Goal: Transaction & Acquisition: Purchase product/service

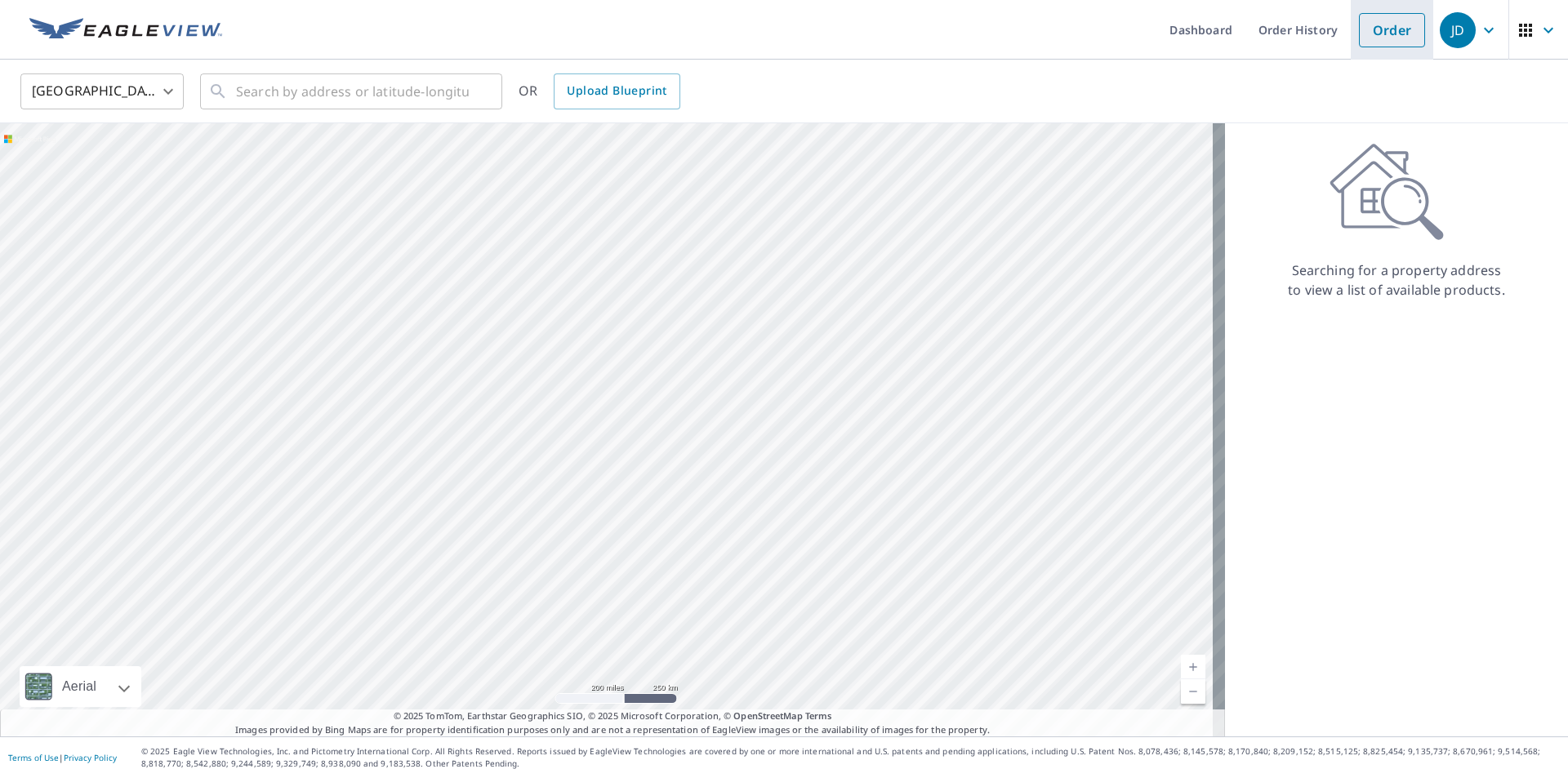
click at [1384, 37] on link "Order" at bounding box center [1391, 30] width 66 height 34
click at [1197, 27] on link "Dashboard" at bounding box center [1200, 30] width 89 height 60
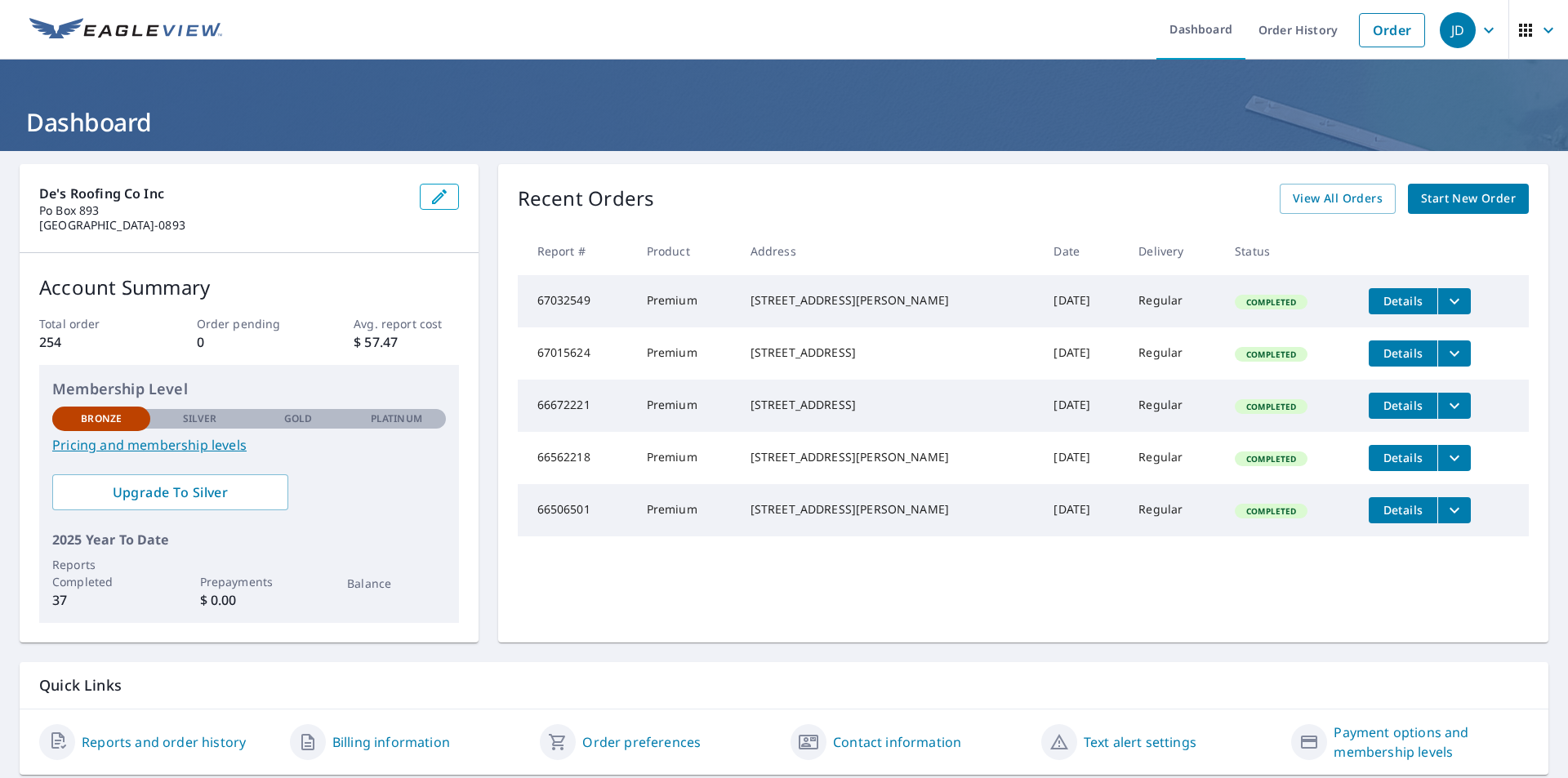
click at [1470, 202] on span "Start New Order" at bounding box center [1469, 199] width 95 height 21
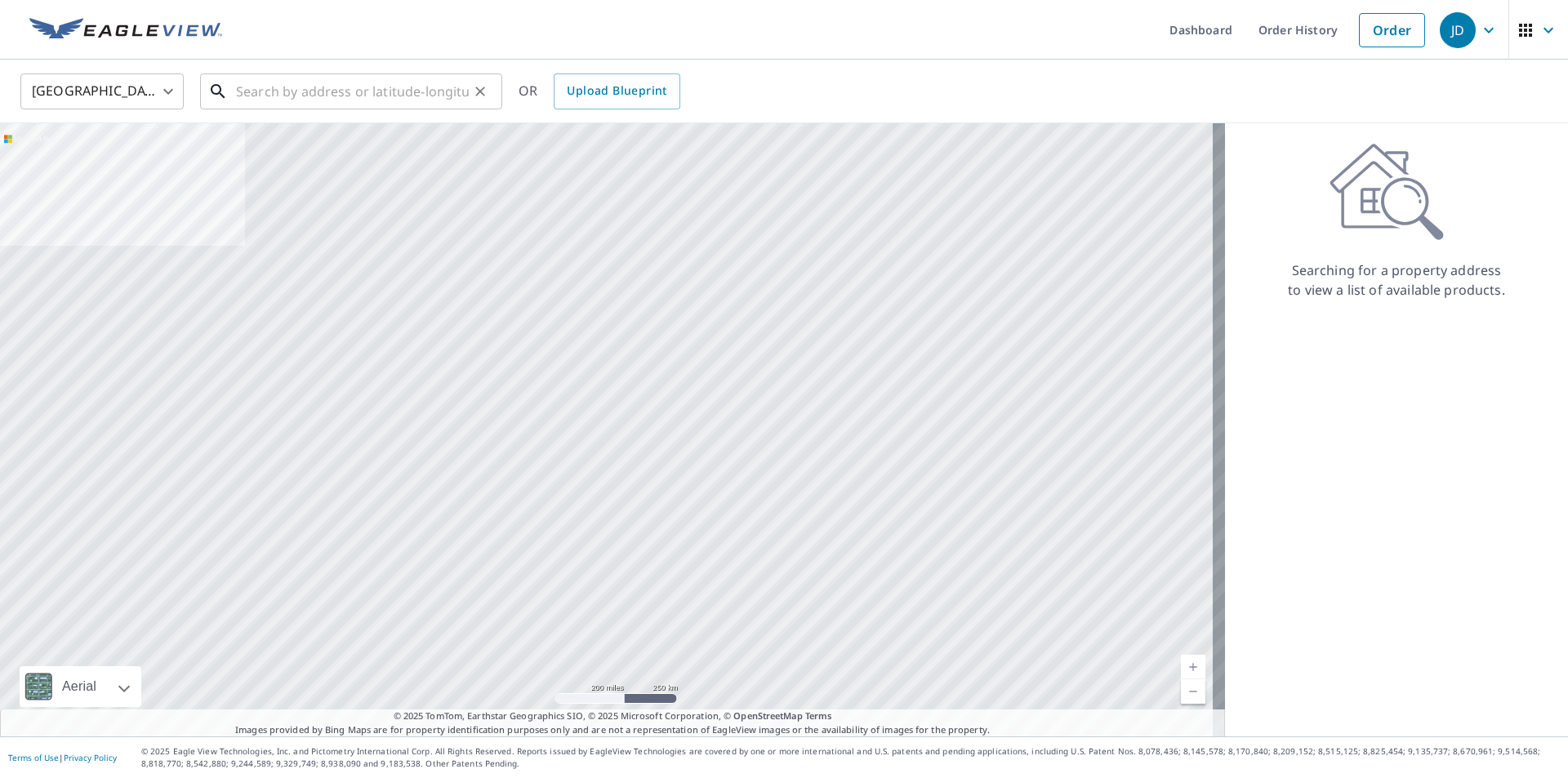
click at [345, 85] on input "text" at bounding box center [352, 91] width 233 height 46
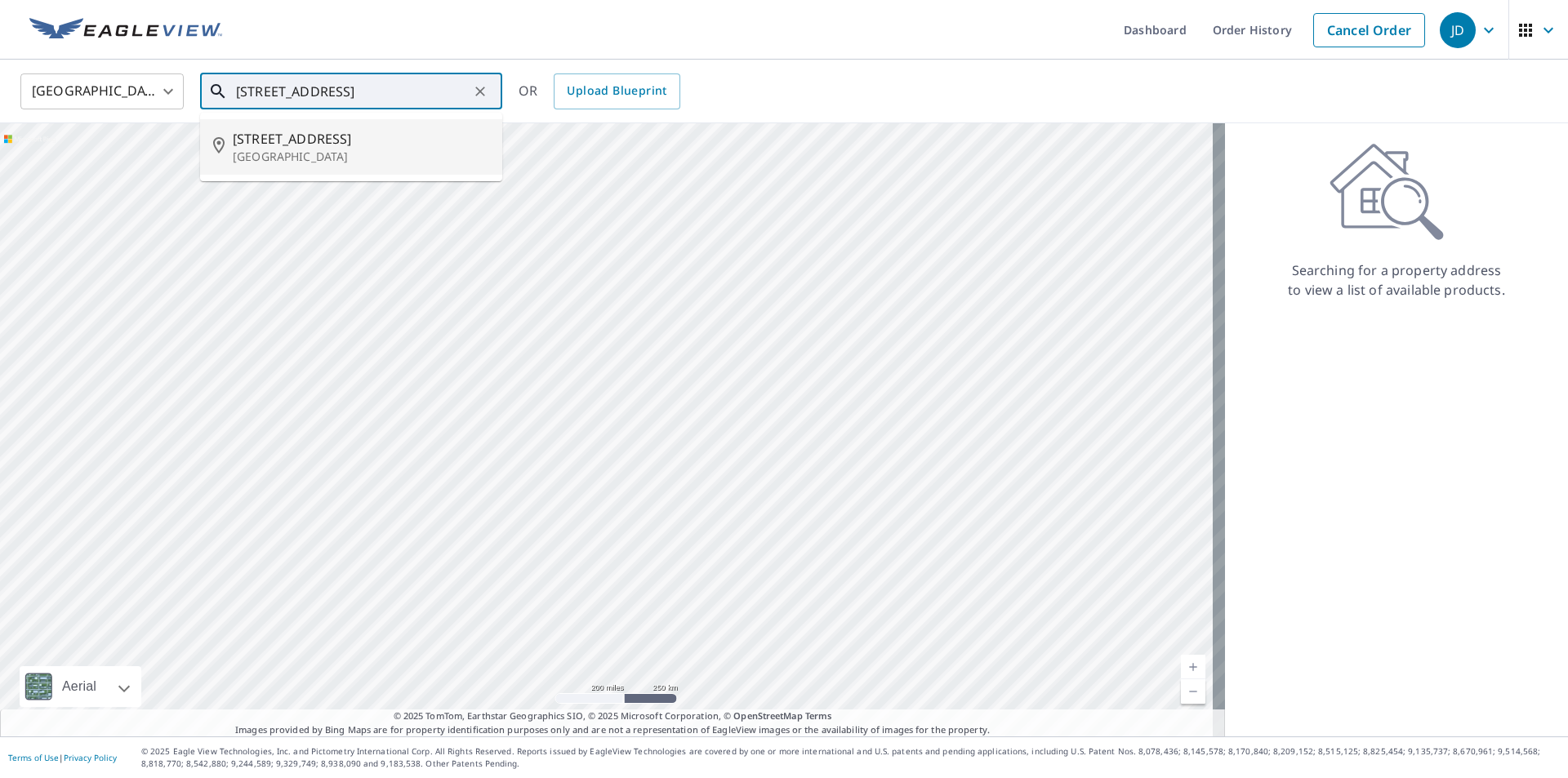
click at [291, 142] on span "[STREET_ADDRESS]" at bounding box center [361, 139] width 256 height 20
type input "[STREET_ADDRESS]"
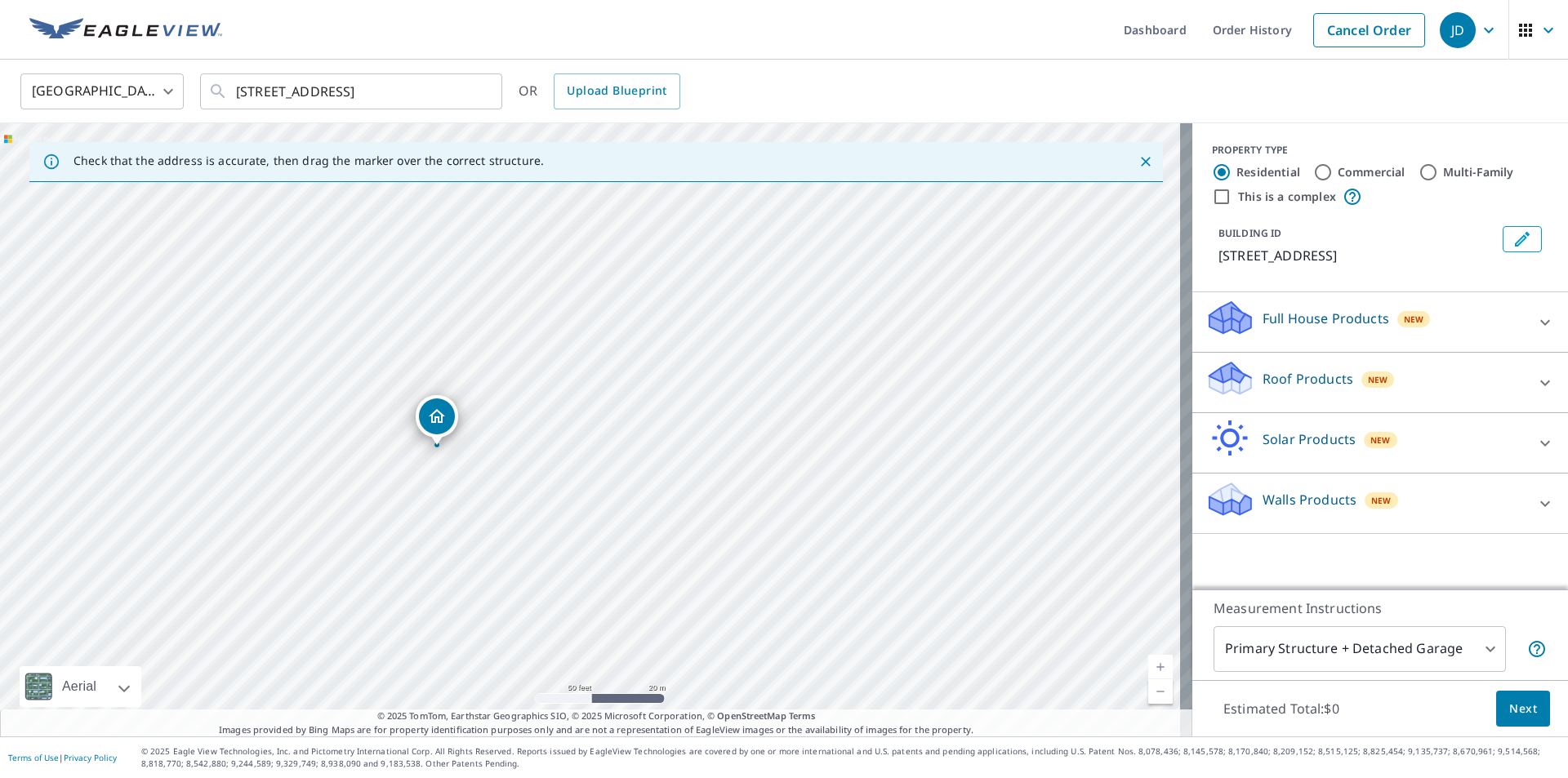
click at [1535, 387] on icon at bounding box center [1545, 383] width 20 height 20
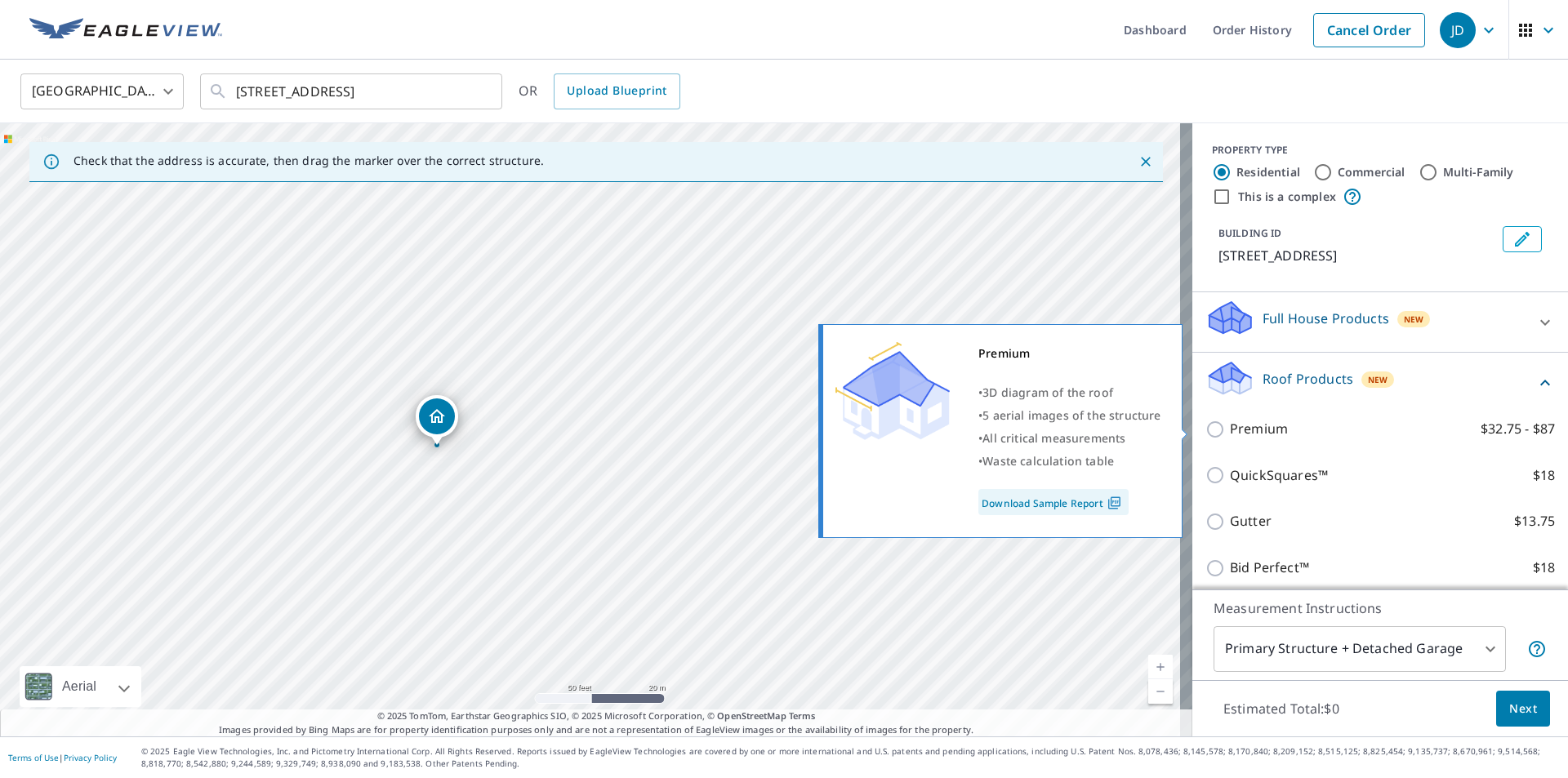
click at [1205, 428] on input "Premium $32.75 - $87" at bounding box center [1217, 429] width 24 height 20
checkbox input "true"
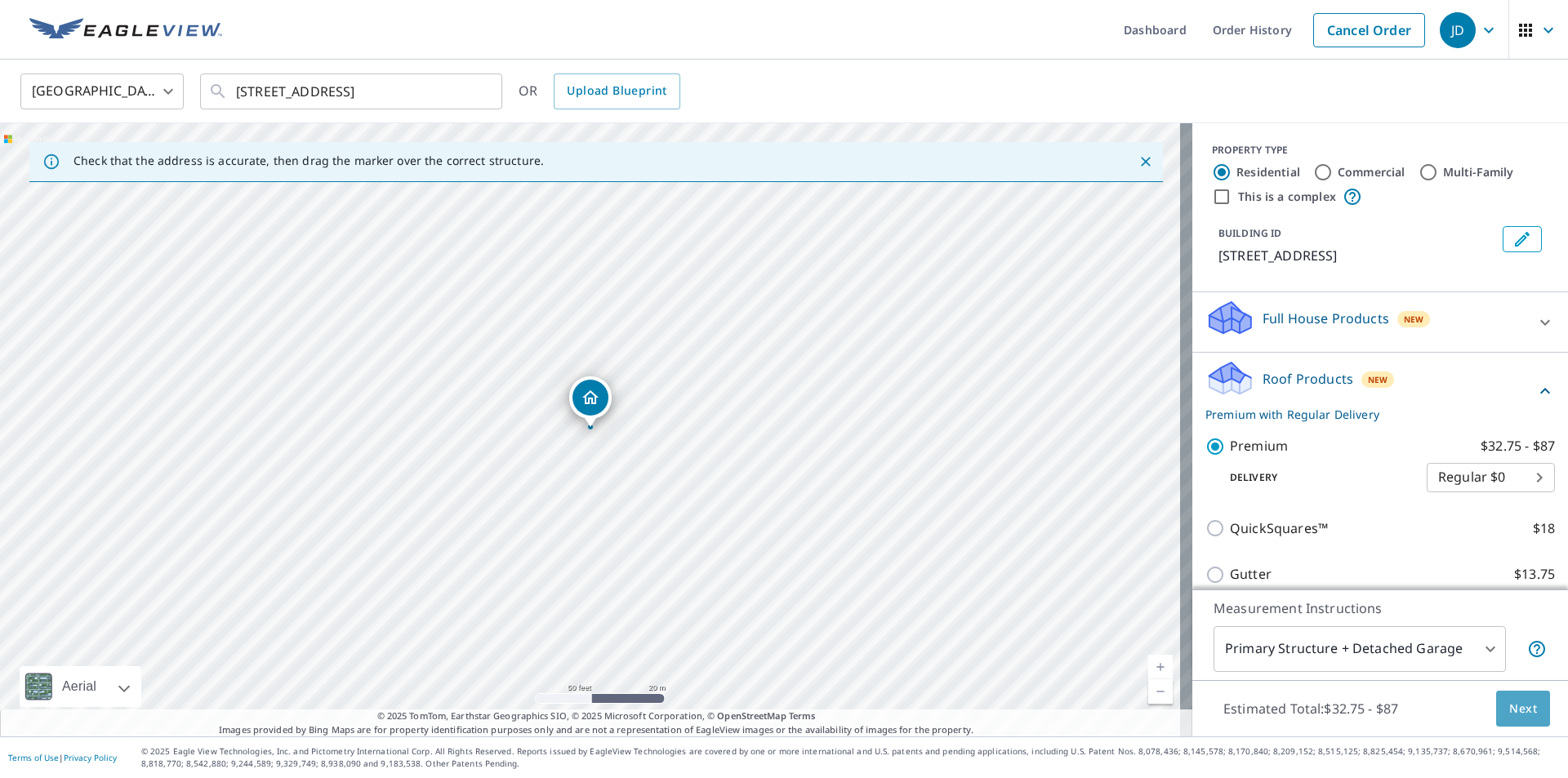
click at [1516, 702] on span "Next" at bounding box center [1522, 709] width 28 height 21
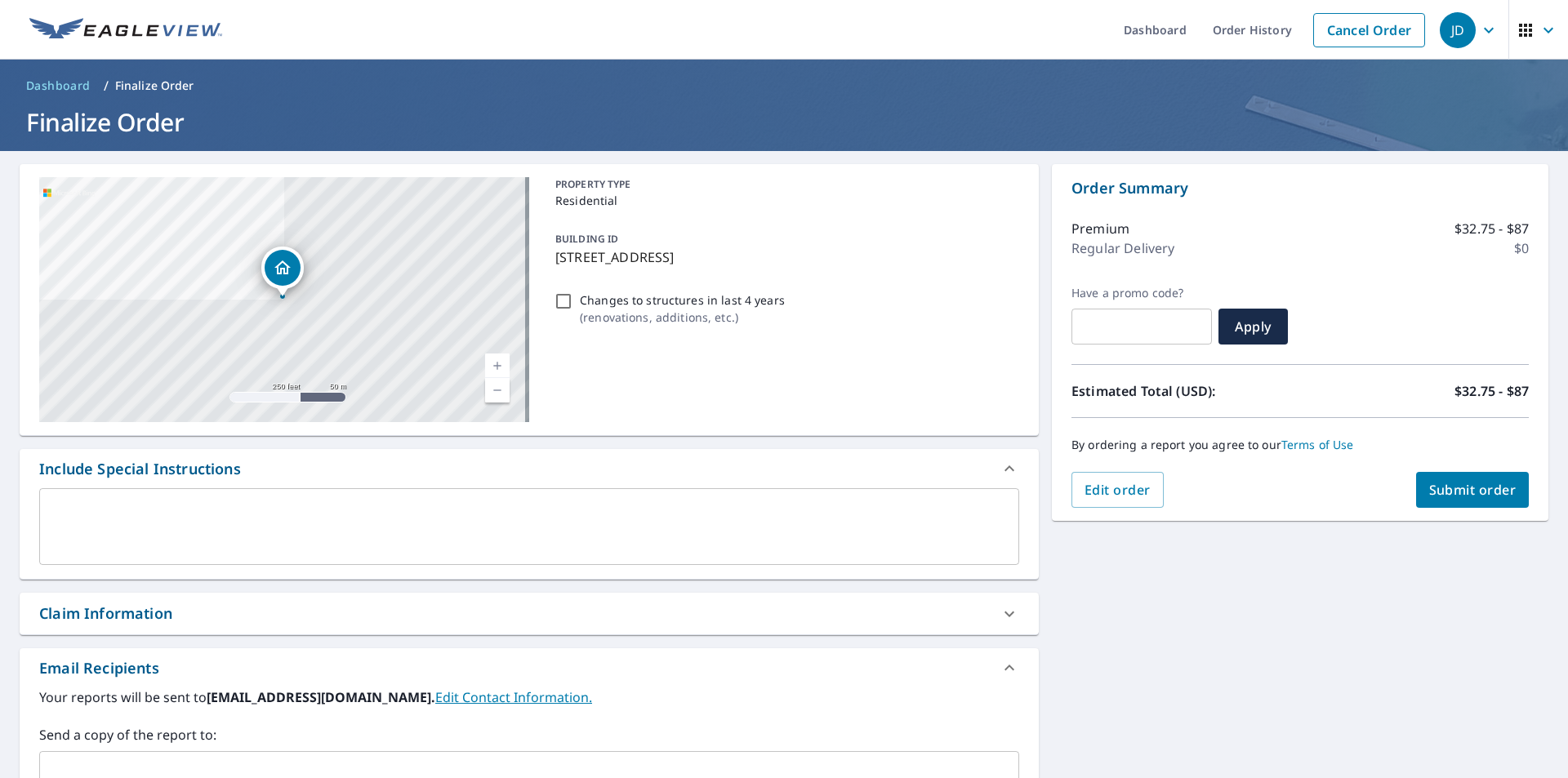
click at [1431, 496] on span "Submit order" at bounding box center [1473, 490] width 88 height 18
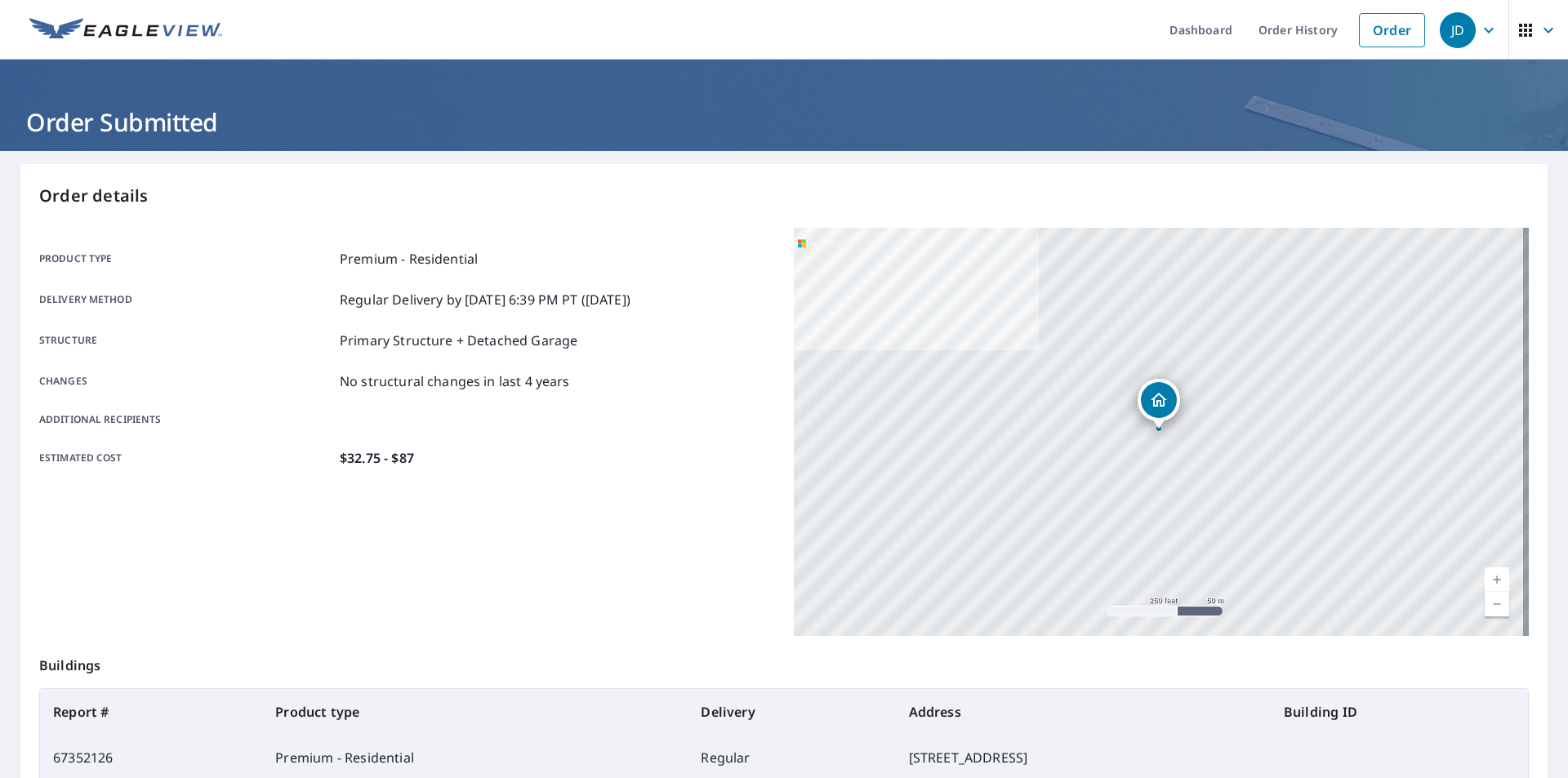
scroll to position [82, 0]
